Goal: Contribute content: Add original content to the website for others to see

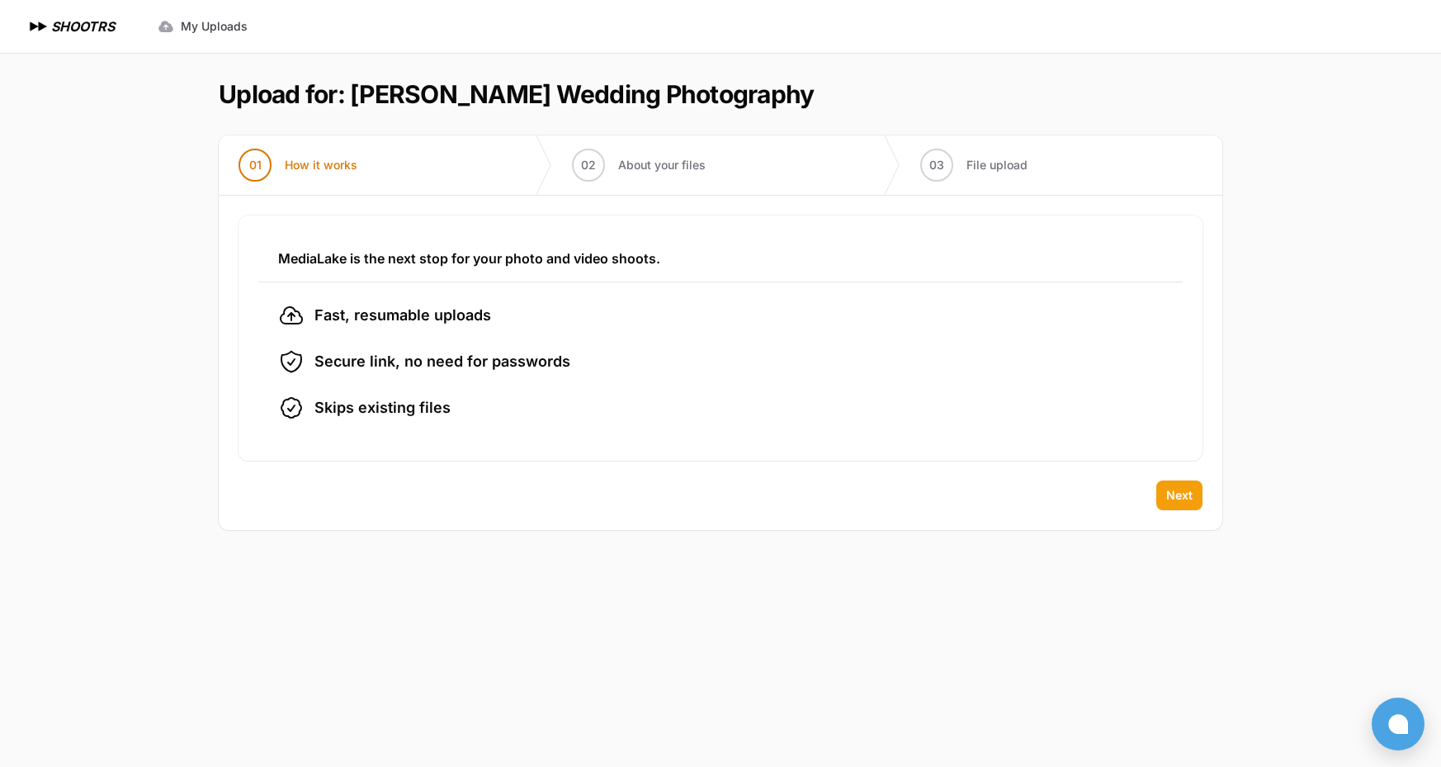
click at [1187, 504] on button "Next" at bounding box center [1180, 495] width 46 height 30
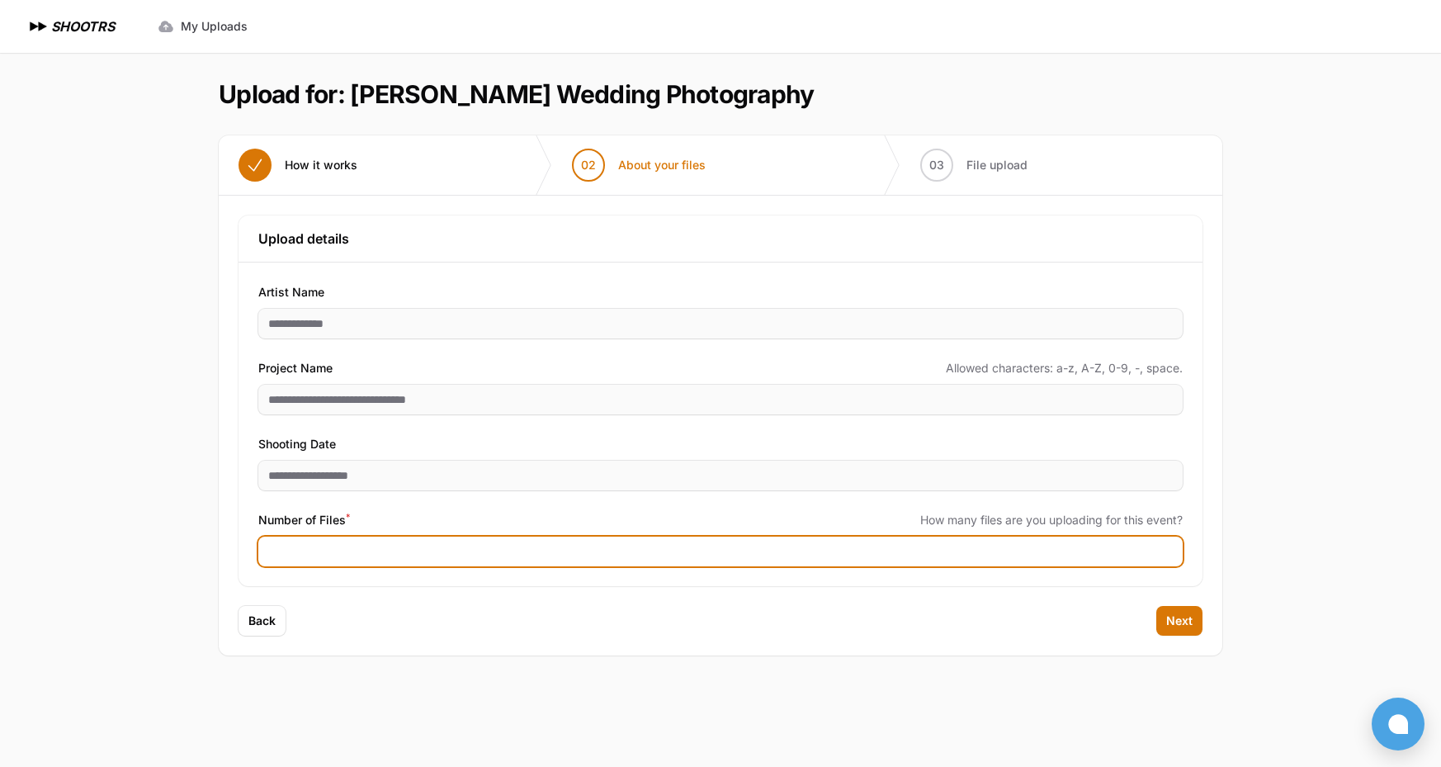
click at [1167, 556] on input "**" at bounding box center [720, 552] width 925 height 30
type input "*"
click at [1167, 547] on input "*" at bounding box center [720, 552] width 925 height 30
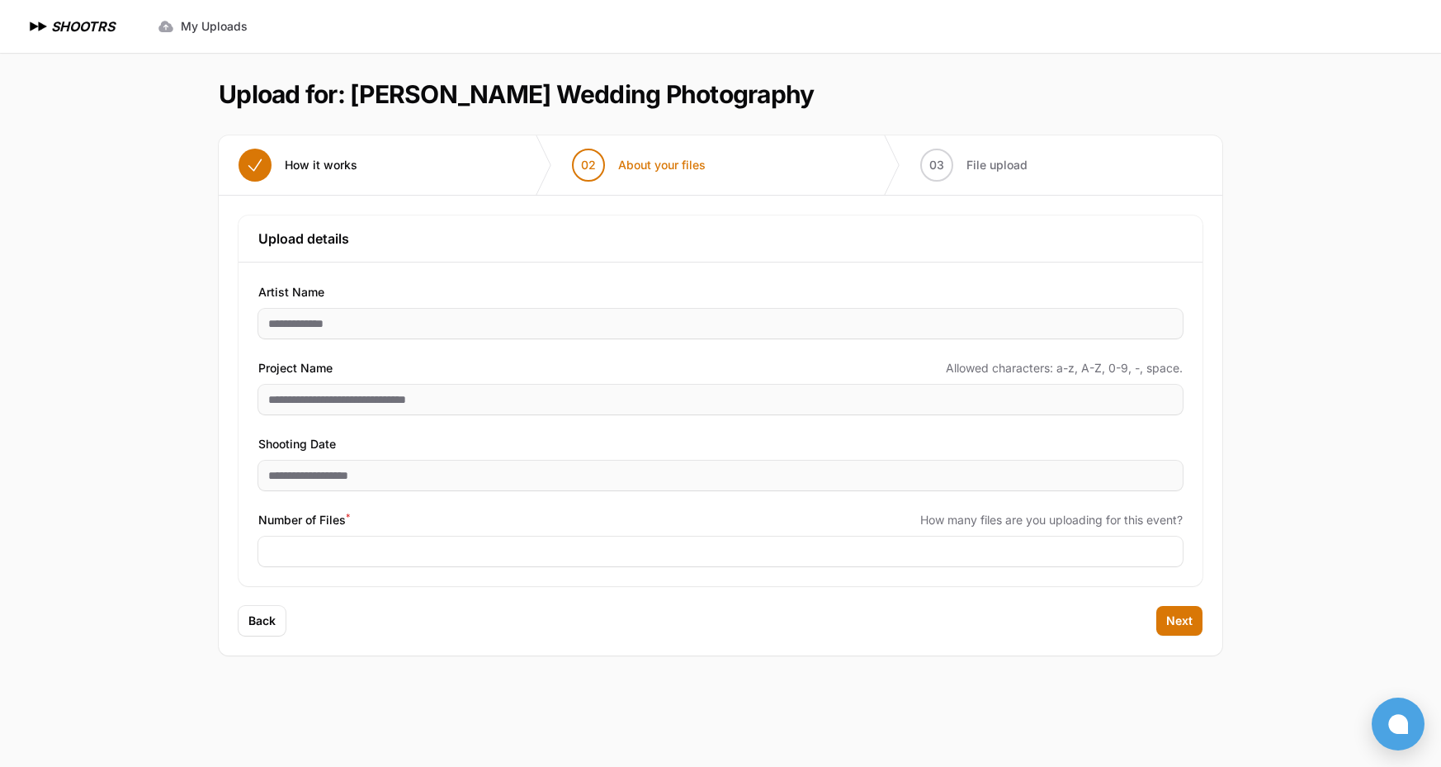
click at [82, 471] on div "Expand sidebar Collapse sidebar SHOOTRS SHOOTRS My Uploads" at bounding box center [720, 383] width 1441 height 767
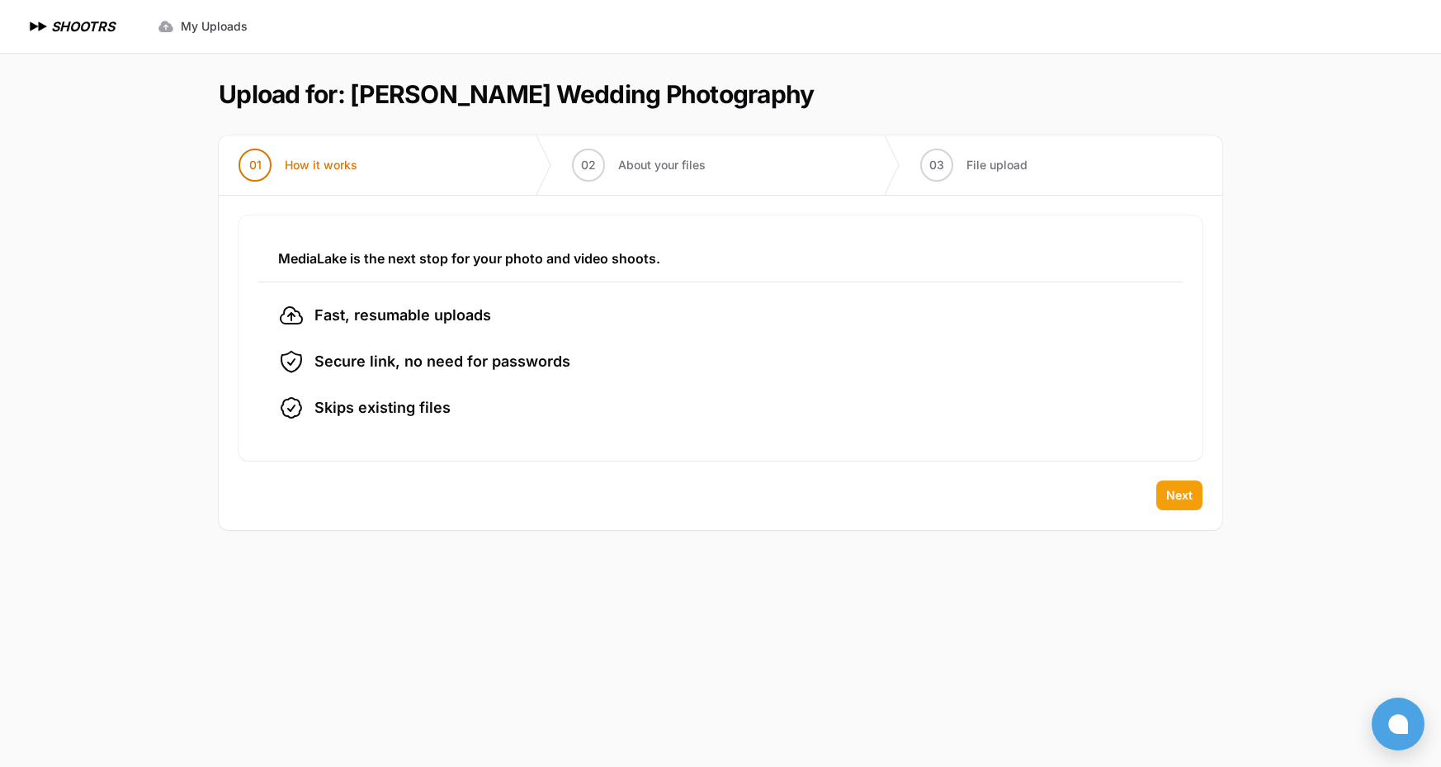
click at [1169, 504] on button "Next" at bounding box center [1180, 495] width 46 height 30
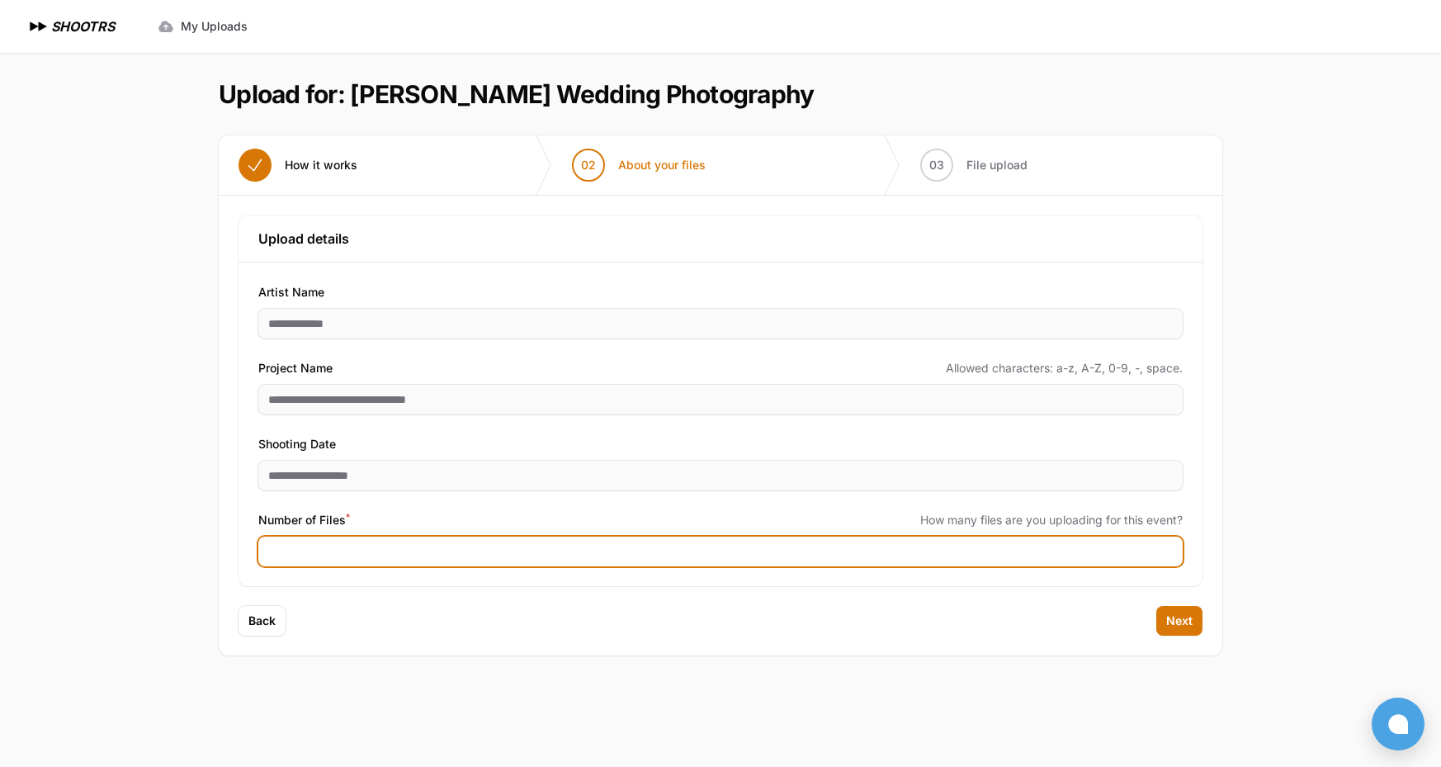
click at [1137, 559] on input "Number of Files *" at bounding box center [720, 552] width 925 height 30
type input "*"
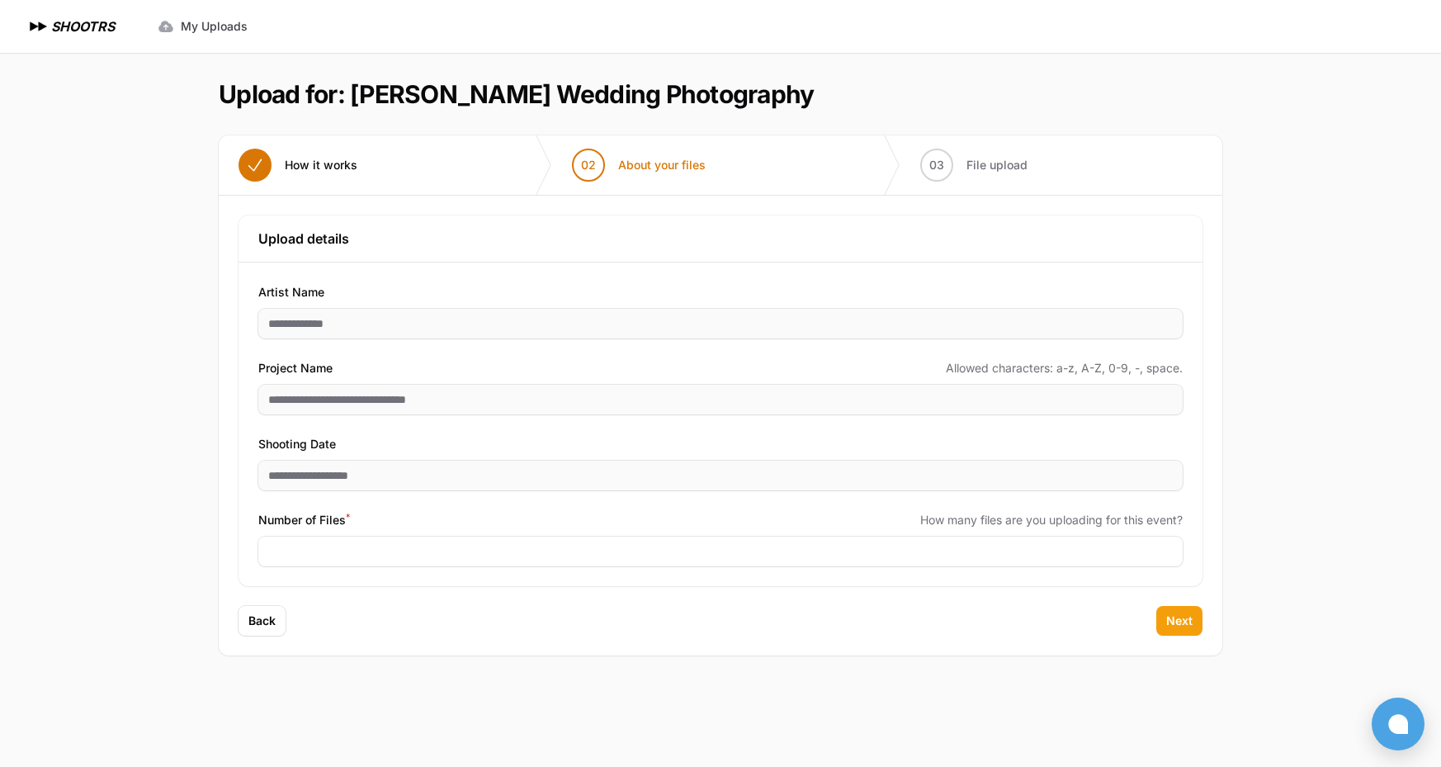
click at [1172, 625] on span "Next" at bounding box center [1180, 621] width 26 height 17
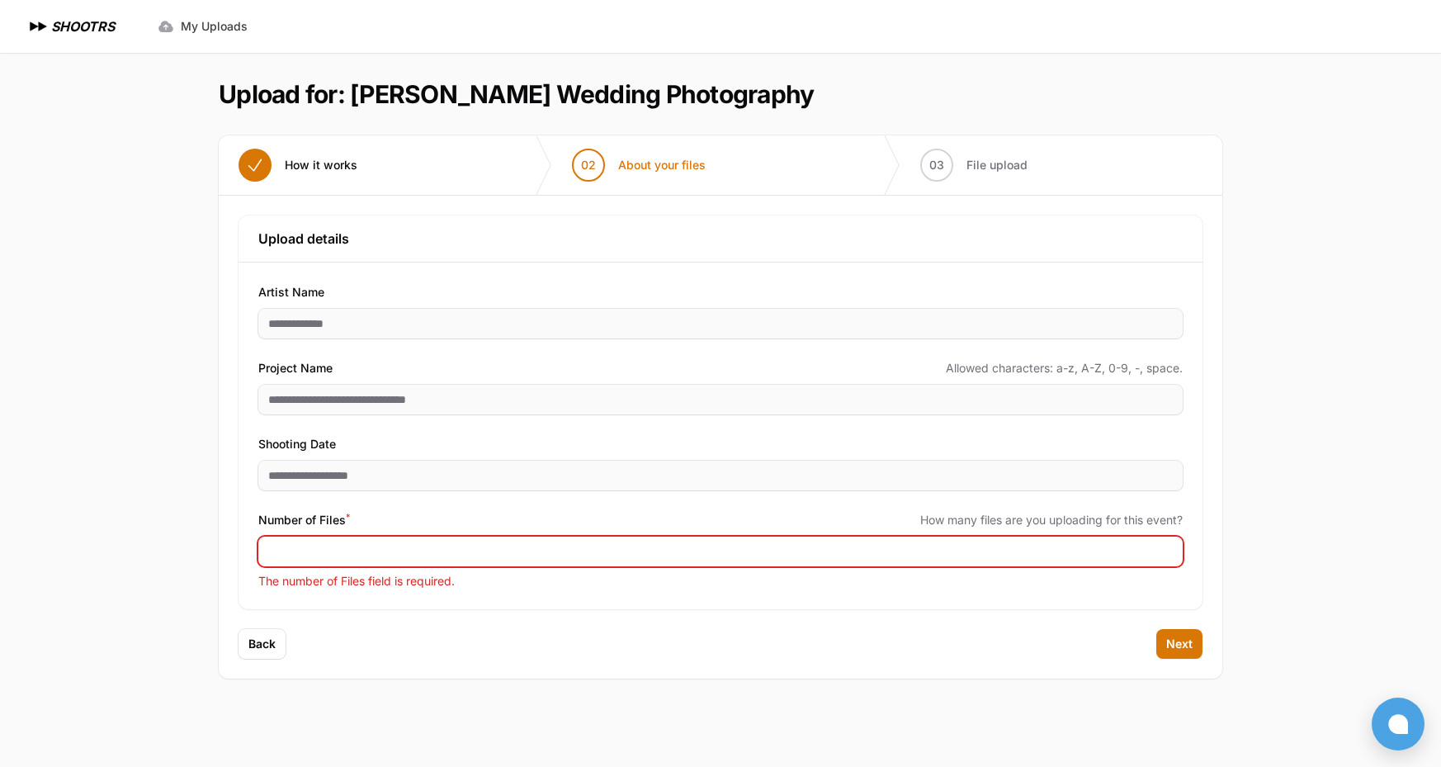
click at [367, 557] on input "Number of Files *" at bounding box center [720, 552] width 925 height 30
type input "****"
click at [917, 672] on div "Back Next" at bounding box center [721, 654] width 1004 height 50
click at [1183, 656] on button "Next" at bounding box center [1180, 644] width 46 height 30
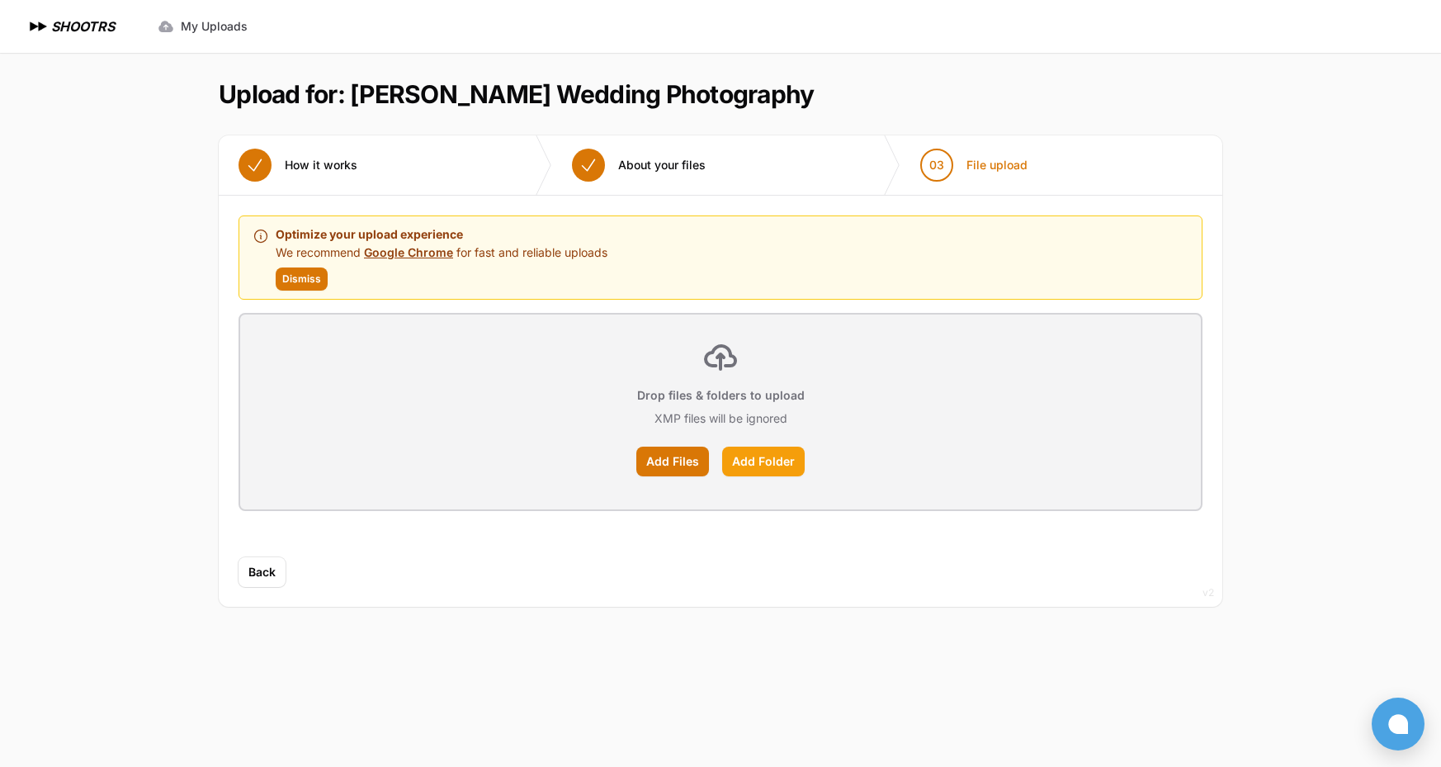
click at [772, 466] on label "Add Folder" at bounding box center [763, 462] width 83 height 30
click at [0, 0] on input "Add Folder" at bounding box center [0, 0] width 0 height 0
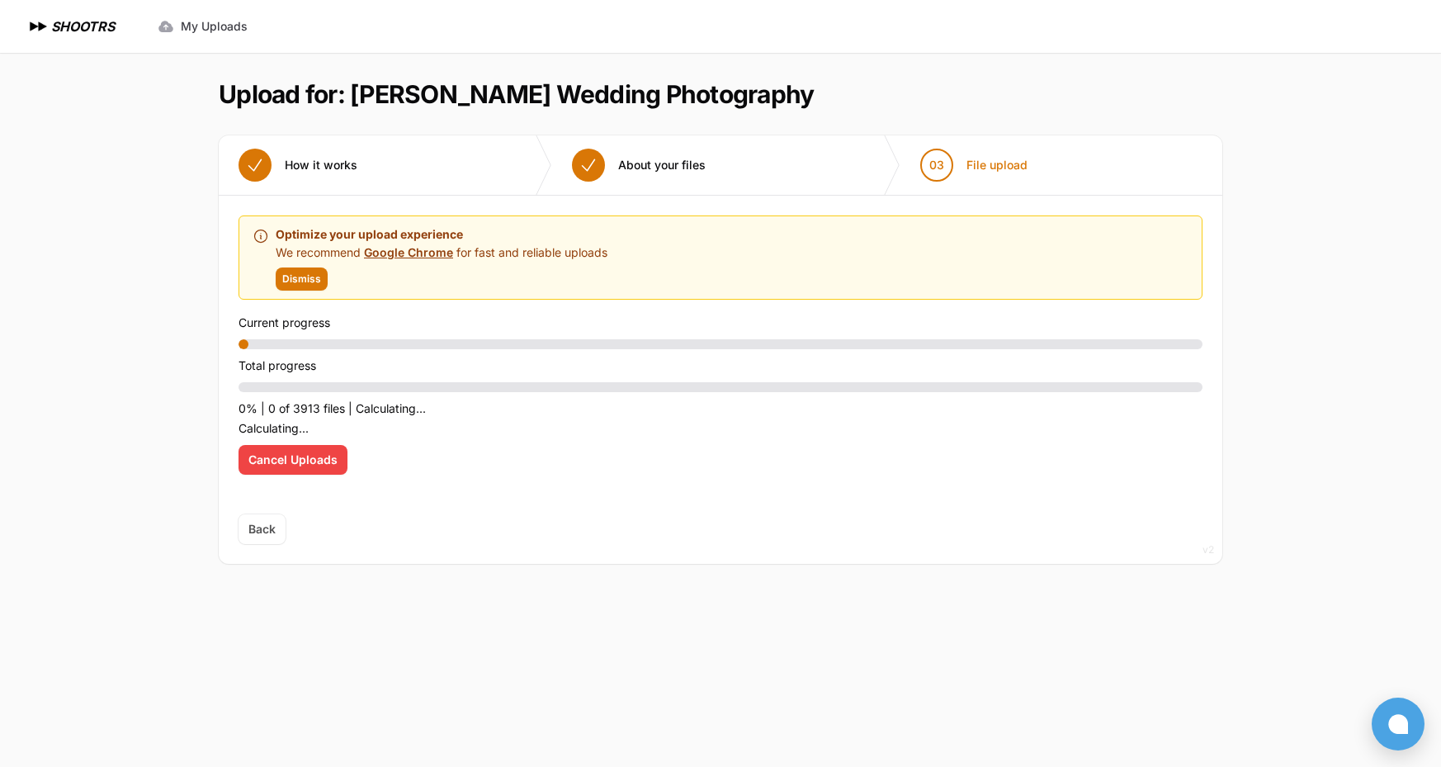
click at [300, 461] on span "Cancel Uploads" at bounding box center [292, 460] width 89 height 17
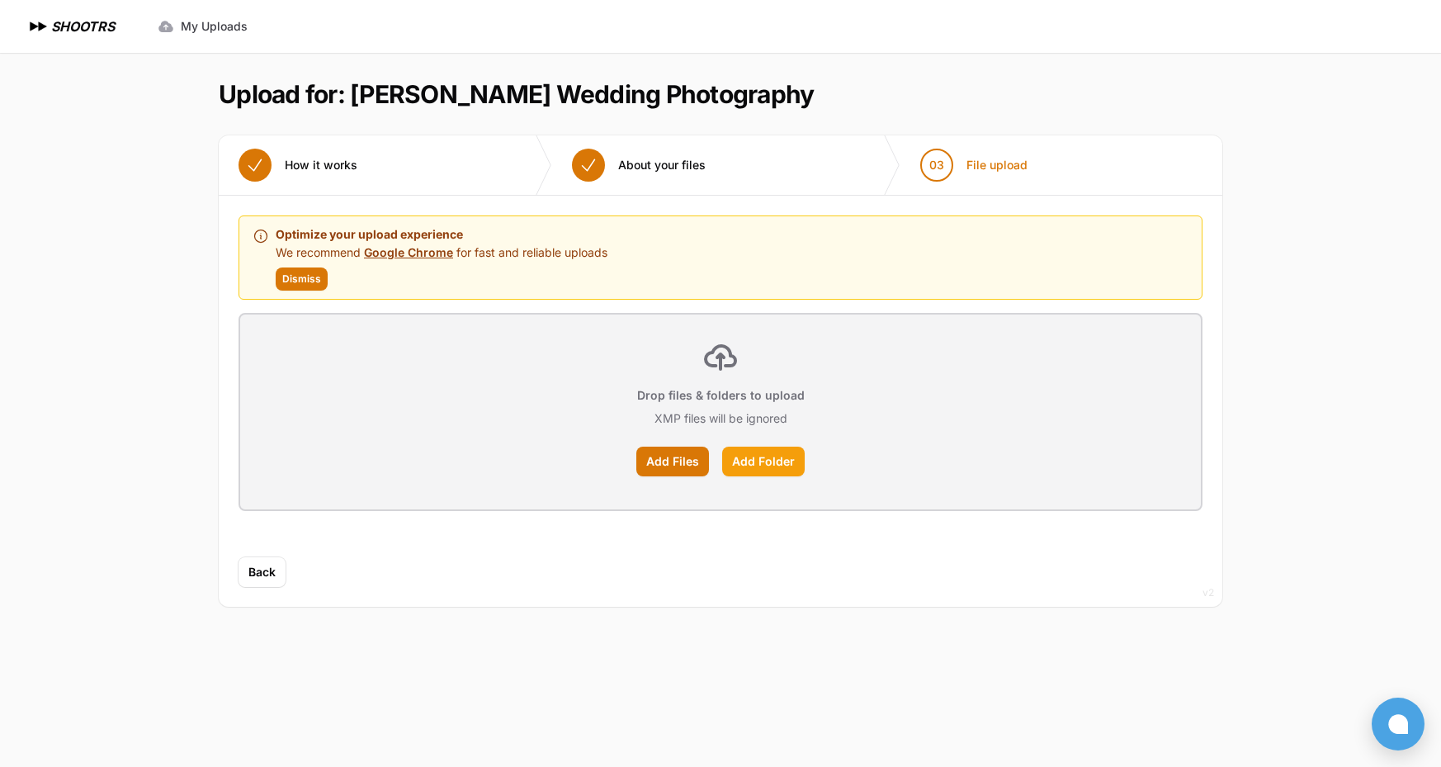
click at [774, 458] on label "Add Folder" at bounding box center [763, 462] width 83 height 30
click at [0, 0] on input "Add Folder" at bounding box center [0, 0] width 0 height 0
